Goal: Book appointment/travel/reservation

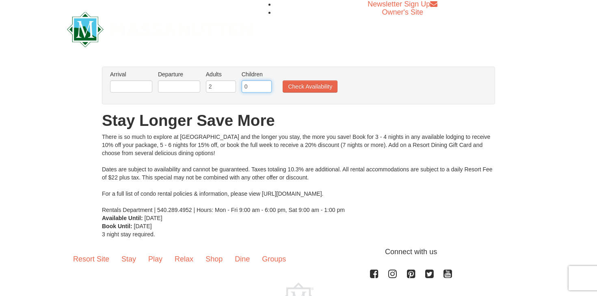
click at [268, 87] on input "0" at bounding box center [257, 86] width 30 height 12
type input "3"
click at [300, 87] on button "Check Availability" at bounding box center [310, 86] width 55 height 12
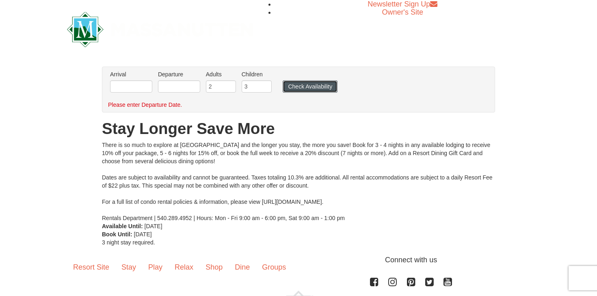
click at [300, 87] on button "Check Availability" at bounding box center [310, 86] width 55 height 12
click at [168, 80] on li "Departure Please format dates MM/DD/YYYY Please format dates MM/DD/YYYY" at bounding box center [179, 83] width 46 height 26
click at [168, 84] on input "text" at bounding box center [179, 86] width 42 height 12
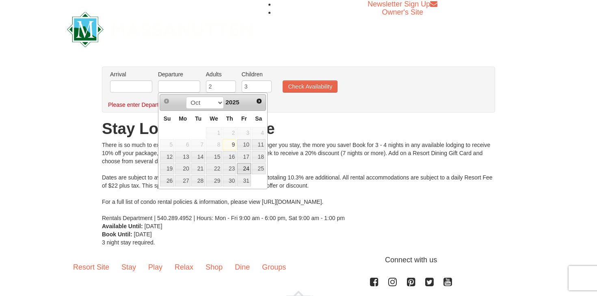
click at [248, 171] on link "24" at bounding box center [244, 168] width 14 height 11
type input "10/24/2025"
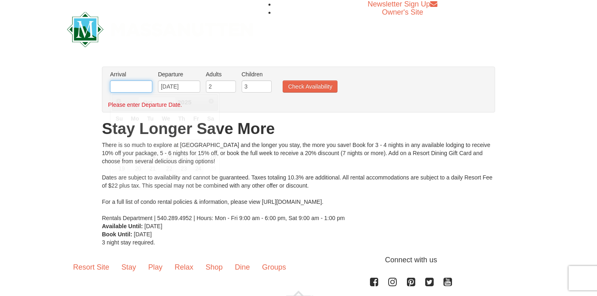
click at [136, 91] on input "text" at bounding box center [131, 86] width 42 height 12
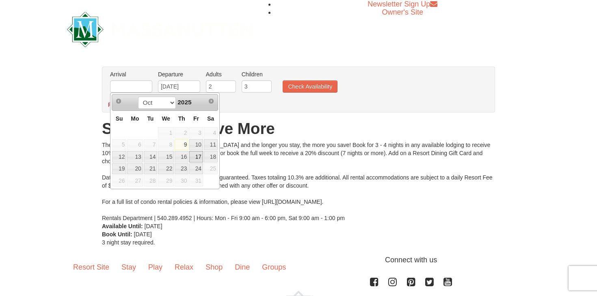
click at [201, 154] on link "17" at bounding box center [196, 156] width 14 height 11
type input "10/17/2025"
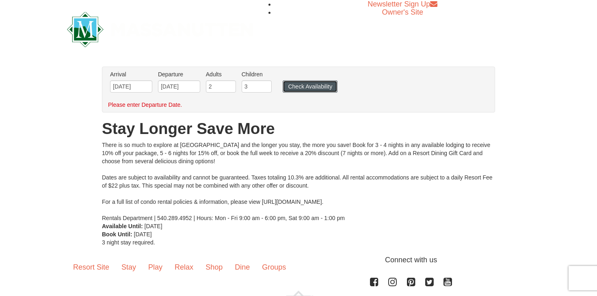
click at [311, 92] on button "Check Availability" at bounding box center [310, 86] width 55 height 12
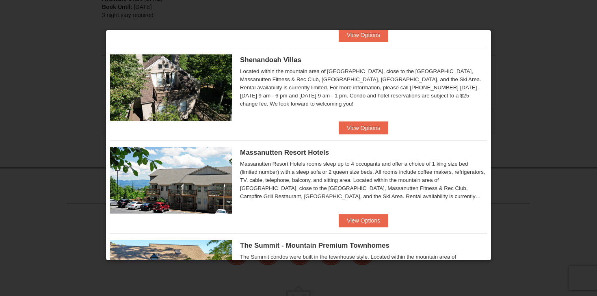
scroll to position [188, 0]
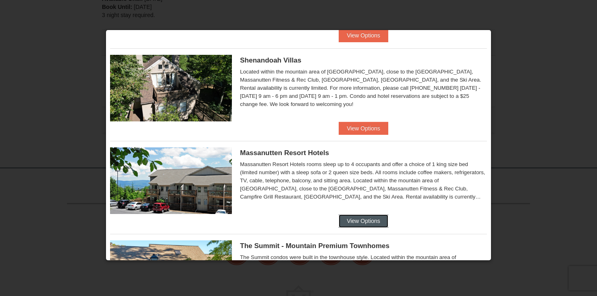
click at [355, 218] on button "View Options" at bounding box center [364, 220] width 50 height 13
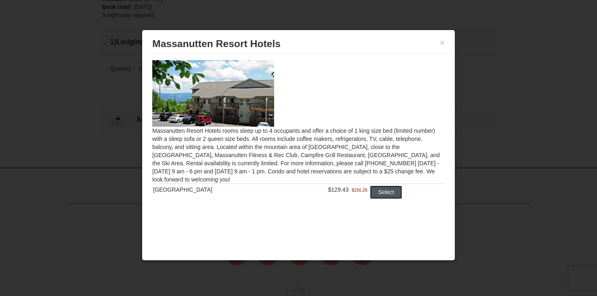
click at [376, 191] on button "Select" at bounding box center [386, 192] width 32 height 13
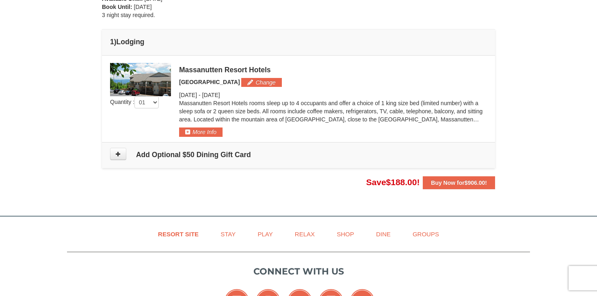
click at [207, 137] on td "Please make your package selection: × Book Now" at bounding box center [298, 99] width 393 height 87
click at [207, 134] on button "More Info" at bounding box center [200, 131] width 43 height 9
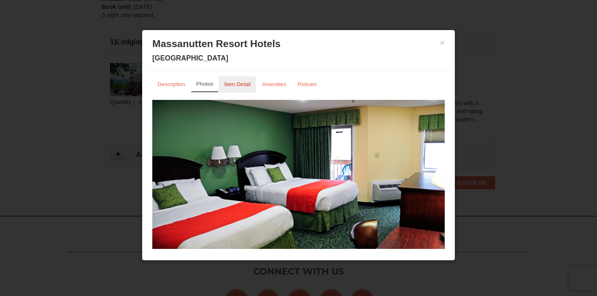
click at [233, 87] on small "Item Detail" at bounding box center [237, 84] width 26 height 6
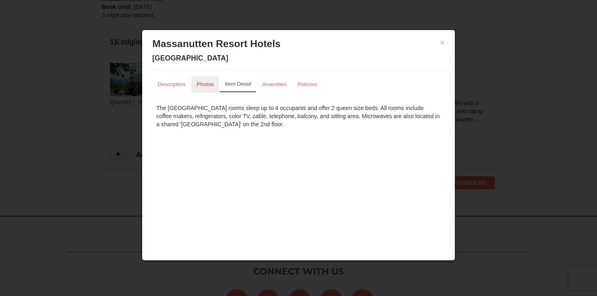
click at [197, 87] on small "Photos" at bounding box center [205, 84] width 17 height 6
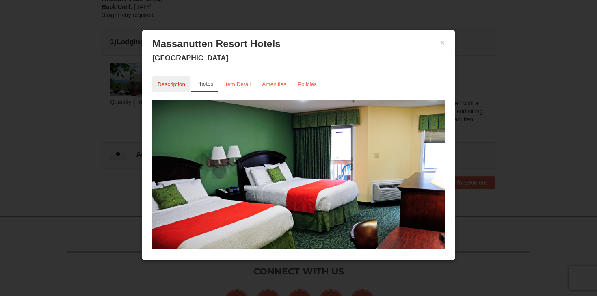
click at [171, 86] on small "Description" at bounding box center [172, 84] width 28 height 6
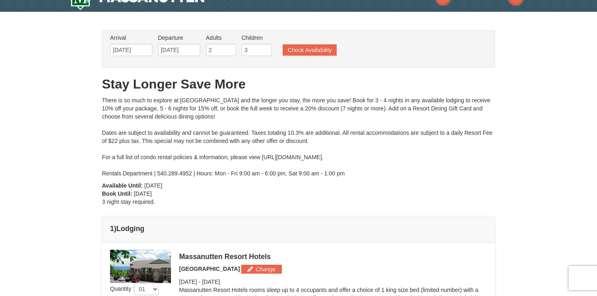
scroll to position [0, 0]
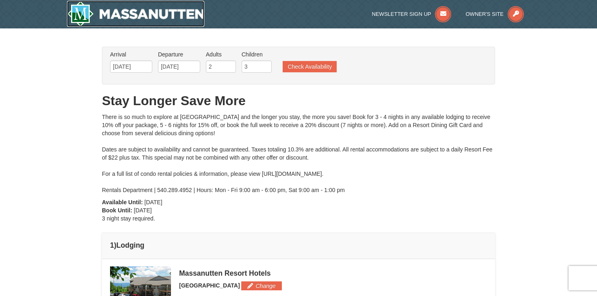
click at [147, 18] on img at bounding box center [135, 14] width 137 height 26
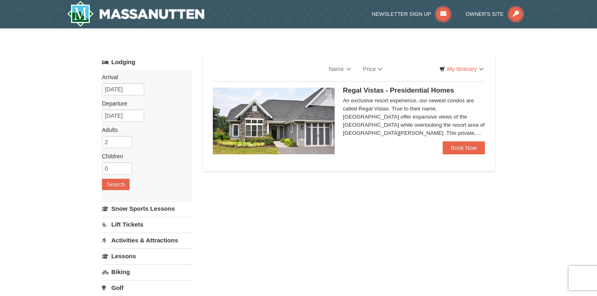
select select "10"
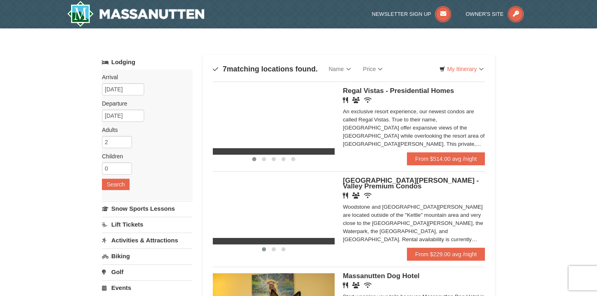
scroll to position [32, 0]
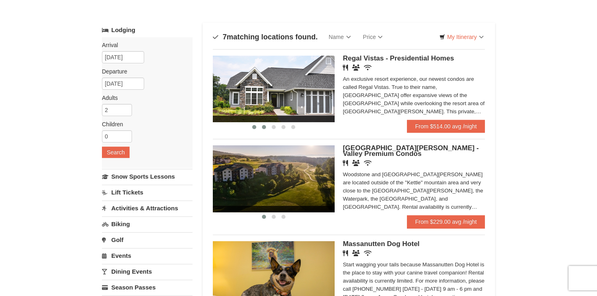
click at [262, 126] on span at bounding box center [264, 127] width 4 height 4
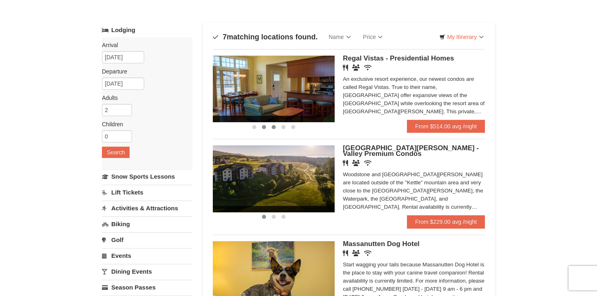
click at [270, 125] on button at bounding box center [274, 127] width 10 height 8
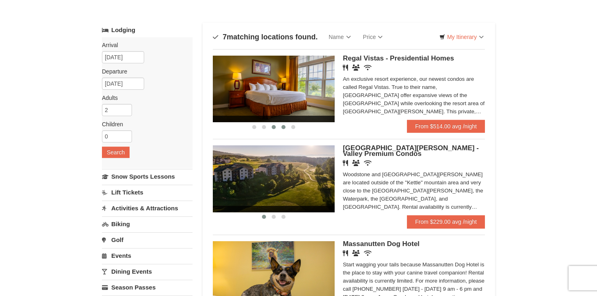
click at [283, 125] on span at bounding box center [283, 127] width 4 height 4
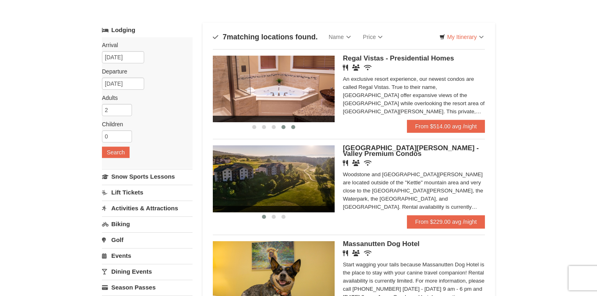
click at [294, 124] on button at bounding box center [293, 127] width 10 height 8
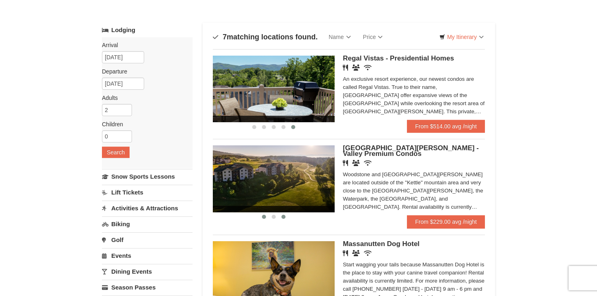
click at [284, 218] on span at bounding box center [283, 217] width 4 height 4
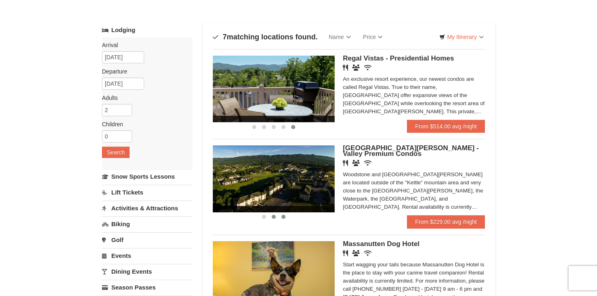
click at [275, 218] on button at bounding box center [274, 217] width 10 height 8
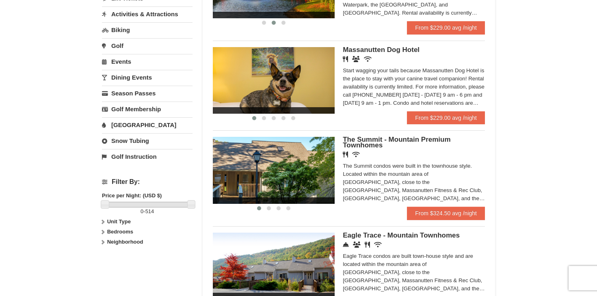
scroll to position [227, 0]
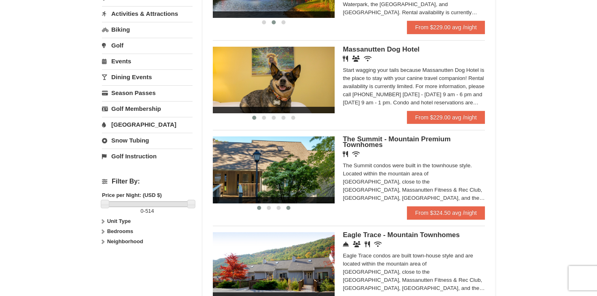
click at [287, 210] on span at bounding box center [288, 208] width 4 height 4
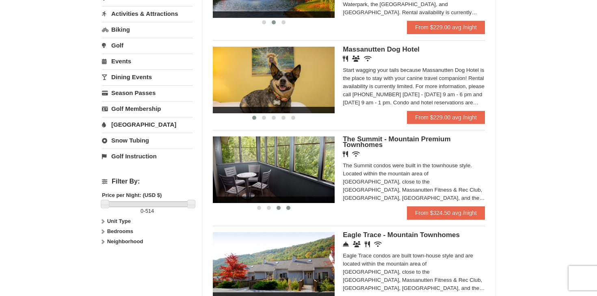
click at [278, 210] on span at bounding box center [278, 208] width 4 height 4
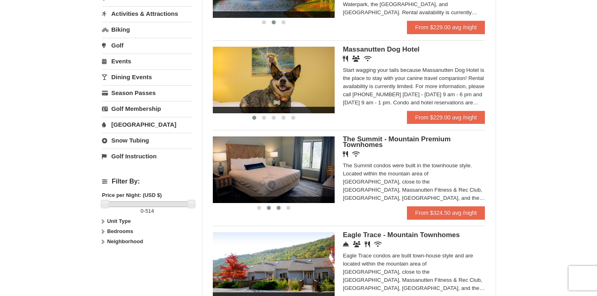
click at [270, 210] on span at bounding box center [269, 208] width 4 height 4
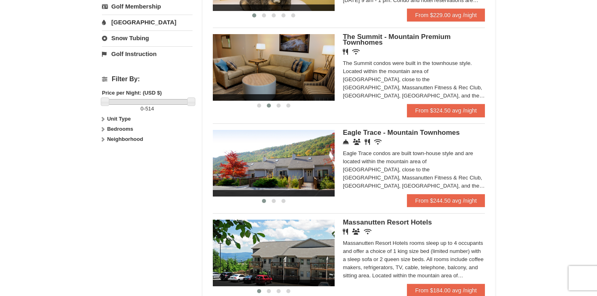
scroll to position [330, 0]
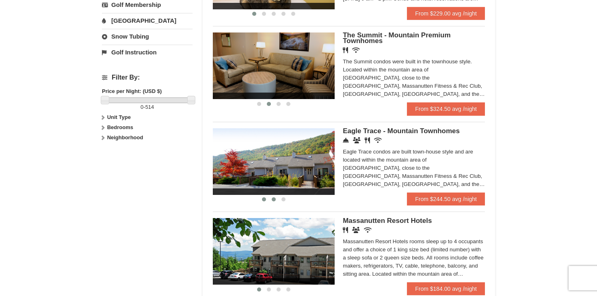
click at [274, 201] on span at bounding box center [274, 199] width 4 height 4
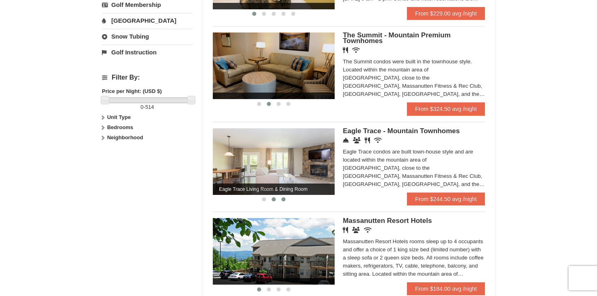
click at [281, 201] on button at bounding box center [284, 199] width 10 height 8
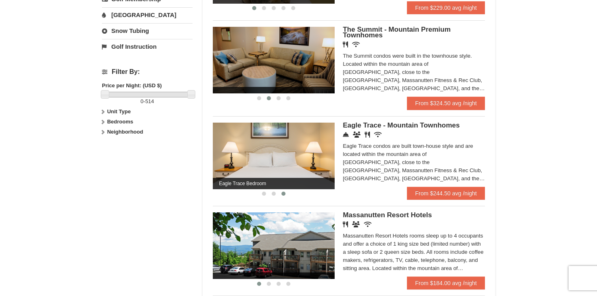
scroll to position [335, 0]
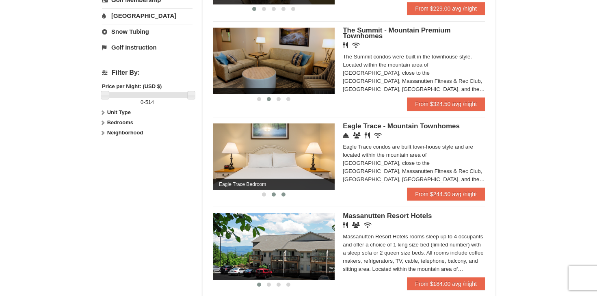
click at [274, 196] on span at bounding box center [274, 194] width 4 height 4
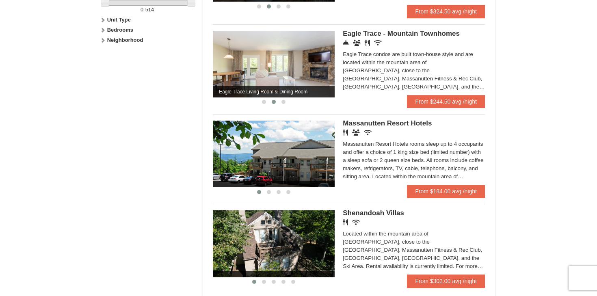
scroll to position [429, 0]
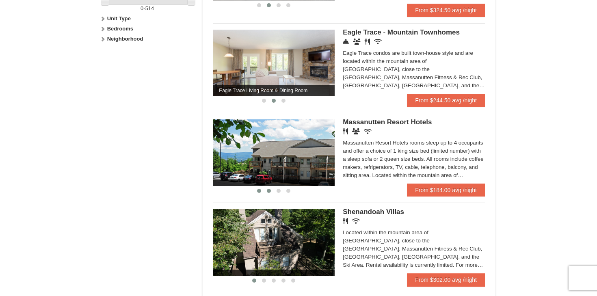
click at [267, 193] on span at bounding box center [269, 191] width 4 height 4
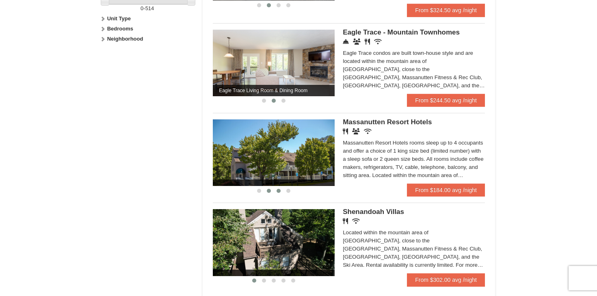
click at [276, 193] on button at bounding box center [279, 191] width 10 height 8
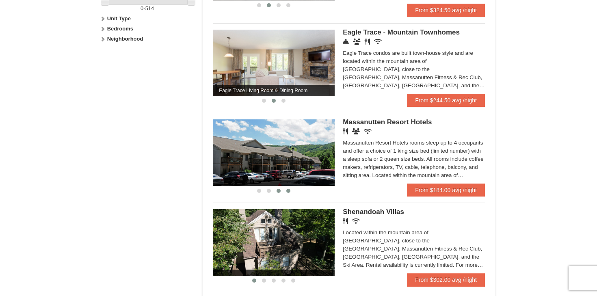
click at [284, 195] on button at bounding box center [288, 191] width 10 height 8
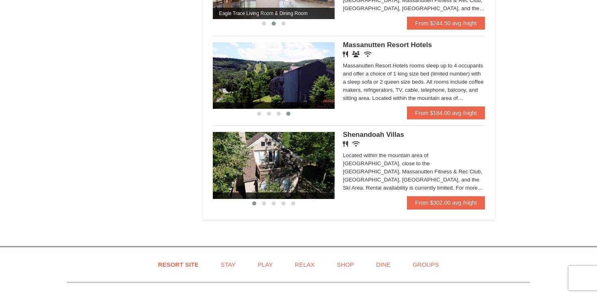
scroll to position [507, 0]
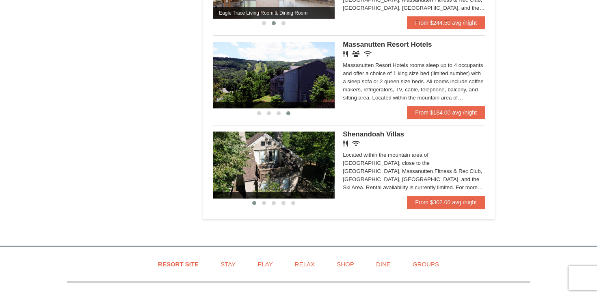
click at [269, 203] on div at bounding box center [274, 203] width 122 height 9
